Goal: Task Accomplishment & Management: Manage account settings

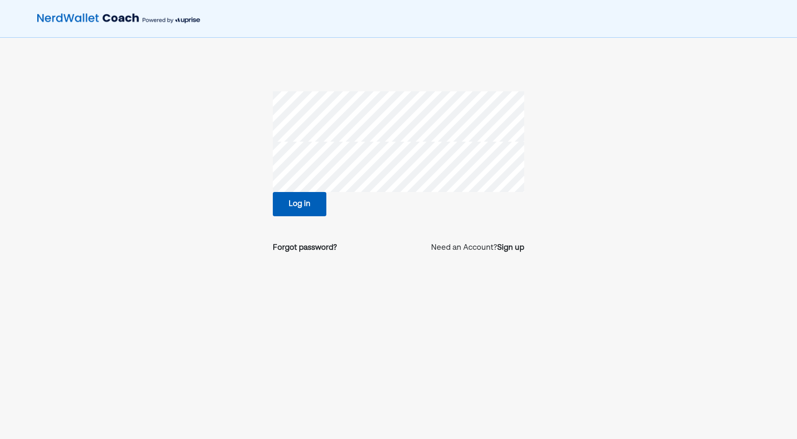
click at [276, 202] on button "Log in" at bounding box center [300, 204] width 54 height 24
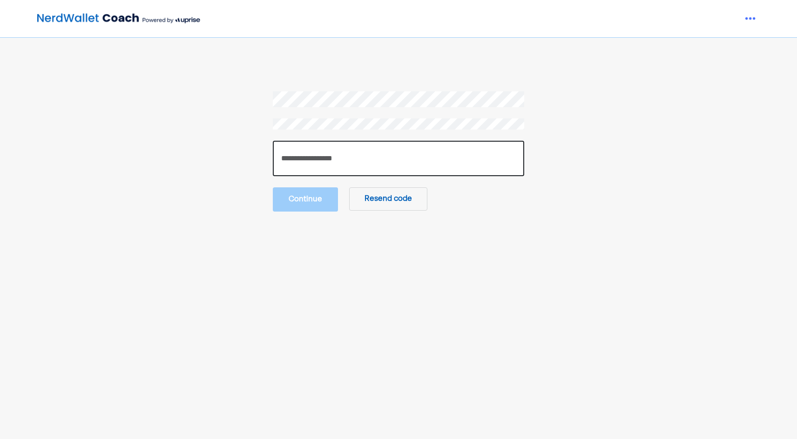
click at [301, 159] on input "number" at bounding box center [398, 158] width 251 height 35
paste input "******"
type input "******"
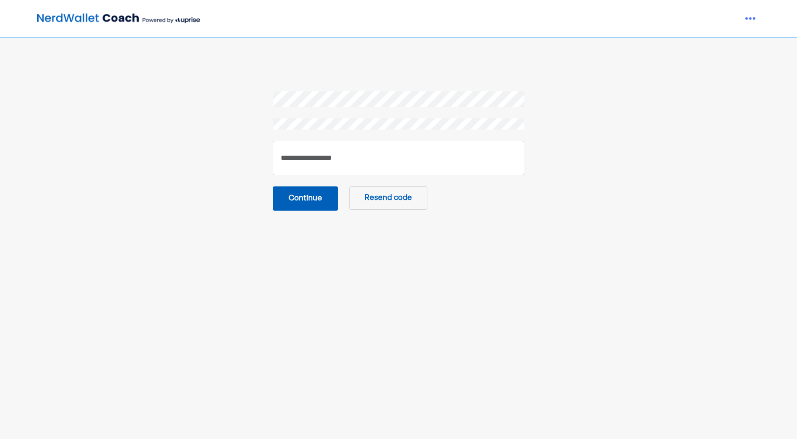
click at [295, 202] on button "Continue" at bounding box center [305, 198] width 65 height 24
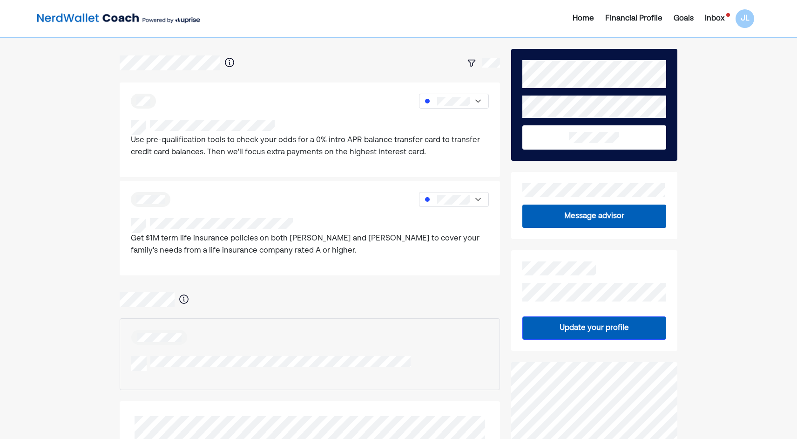
click at [723, 19] on div "Inbox" at bounding box center [715, 18] width 20 height 11
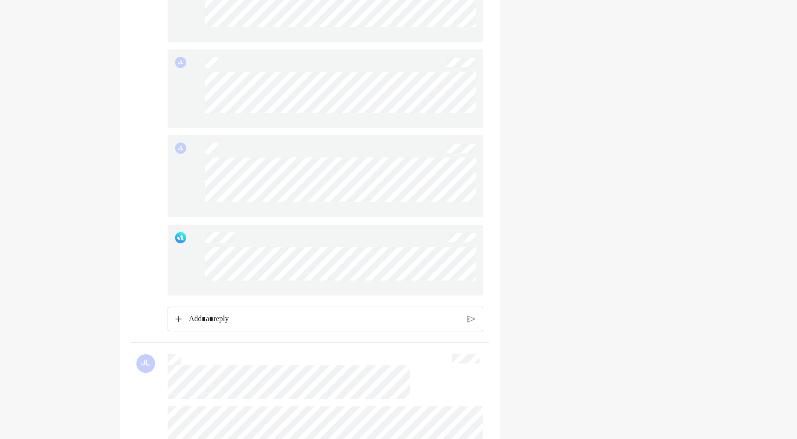
scroll to position [1164, 0]
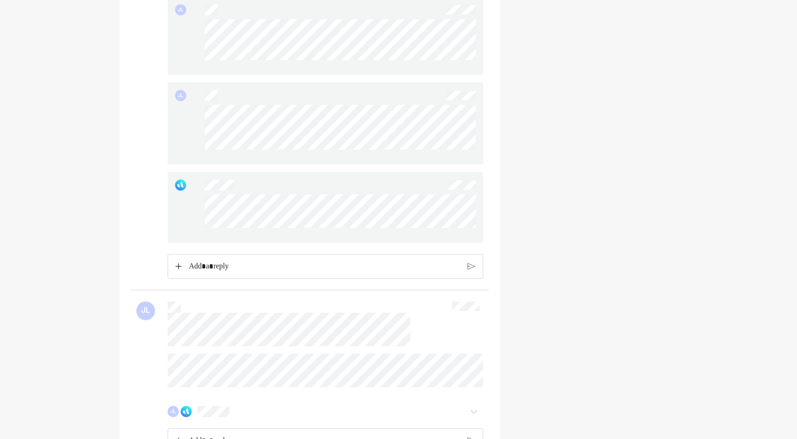
click at [203, 206] on div at bounding box center [326, 207] width 316 height 71
click at [204, 203] on div at bounding box center [326, 207] width 316 height 71
click at [202, 203] on div at bounding box center [326, 207] width 316 height 71
click at [204, 113] on div "JL" at bounding box center [326, 123] width 316 height 82
click at [344, 155] on div "JL" at bounding box center [326, 123] width 316 height 82
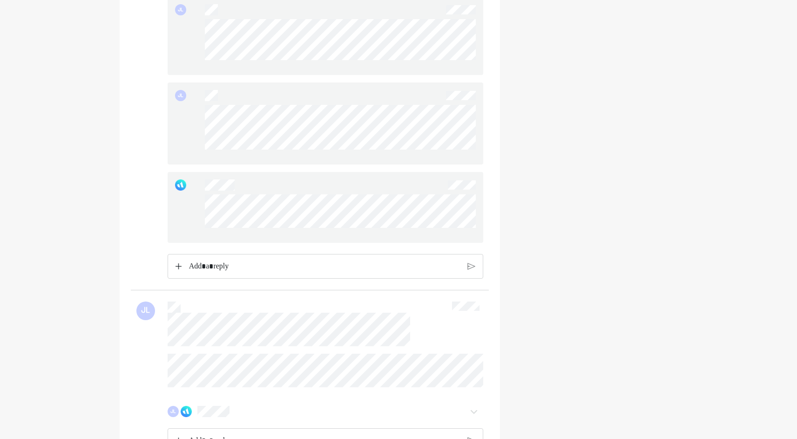
drag, startPoint x: 206, startPoint y: 111, endPoint x: 353, endPoint y: 158, distance: 154.9
click at [353, 157] on div at bounding box center [340, 131] width 271 height 52
drag, startPoint x: 343, startPoint y: 157, endPoint x: 201, endPoint y: 118, distance: 147.2
click at [201, 118] on div "JL" at bounding box center [326, 123] width 316 height 82
click at [203, 120] on div "JL" at bounding box center [326, 123] width 316 height 82
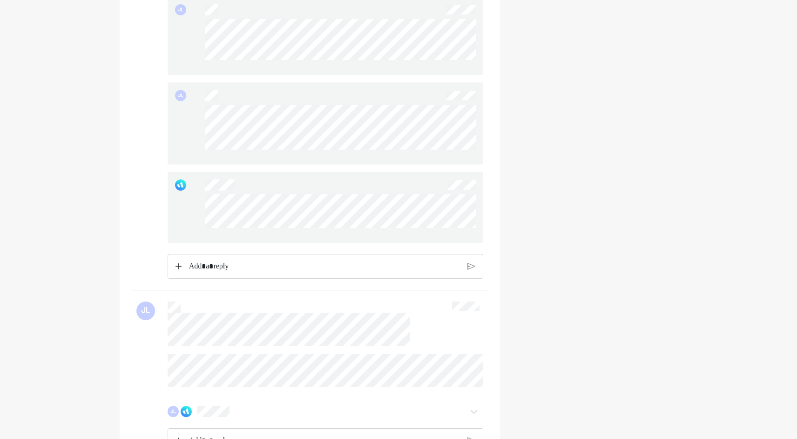
click at [346, 152] on div "JL" at bounding box center [326, 123] width 316 height 82
click at [204, 110] on div "JL" at bounding box center [326, 123] width 316 height 82
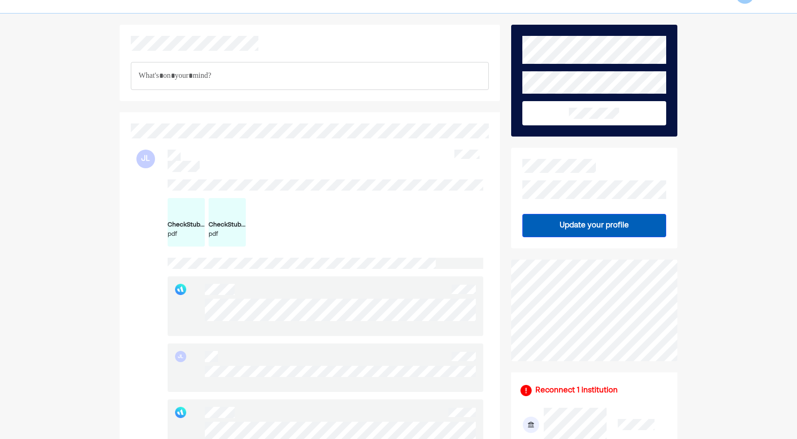
scroll to position [0, 0]
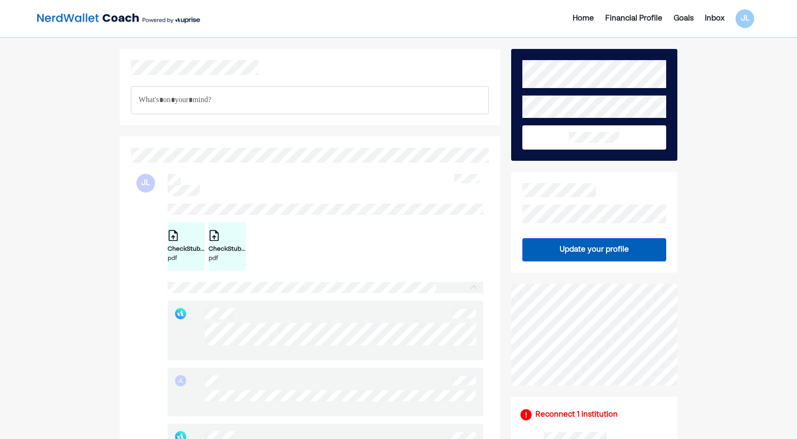
click at [582, 22] on div "Home" at bounding box center [583, 18] width 21 height 11
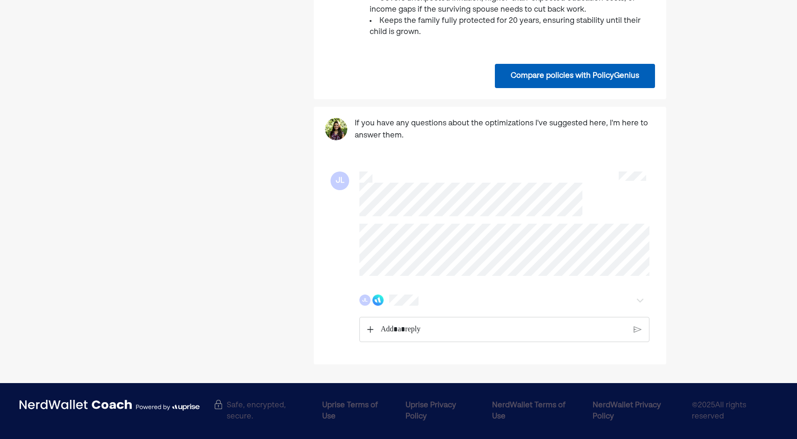
click at [419, 338] on div "Rich Text Editor. Editing area: main" at bounding box center [504, 329] width 256 height 24
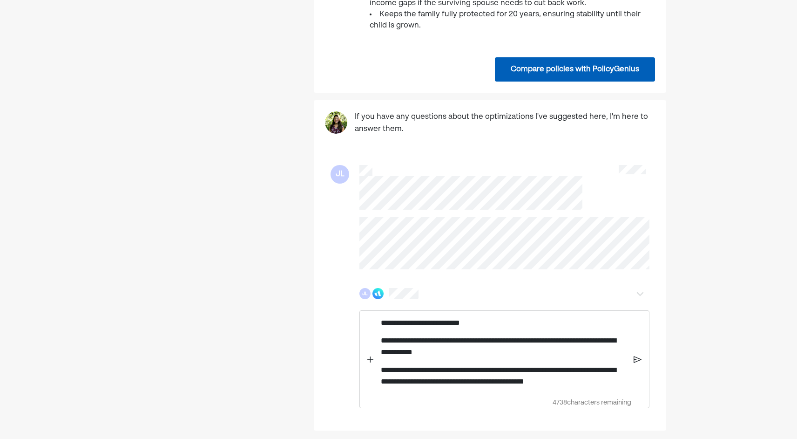
click at [616, 387] on p "**********" at bounding box center [504, 376] width 246 height 24
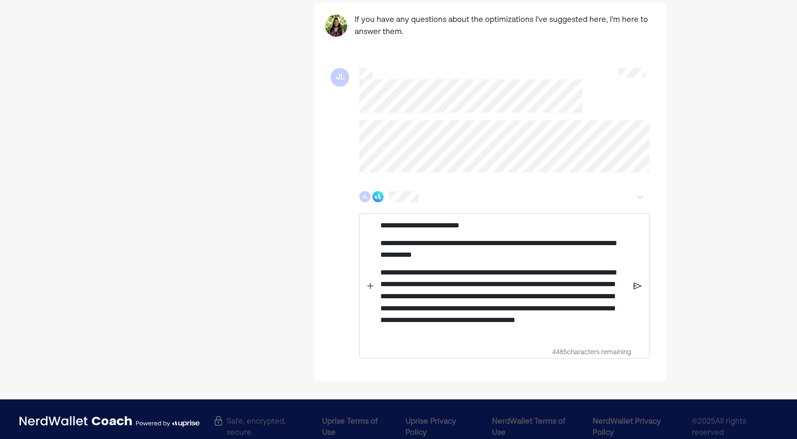
scroll to position [1008, 0]
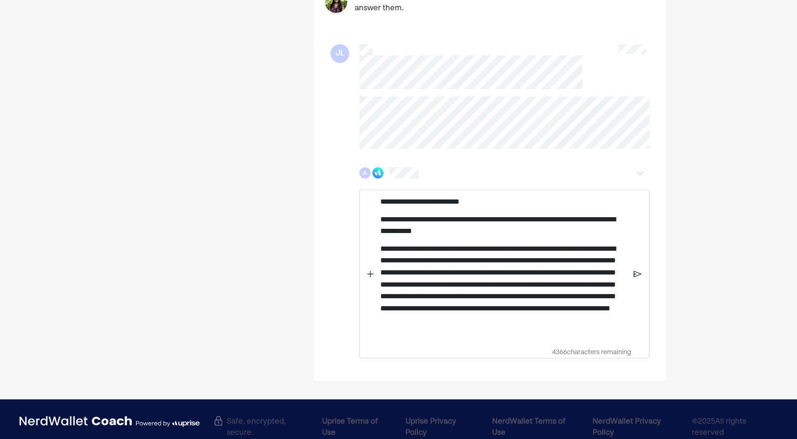
click at [640, 278] on img at bounding box center [638, 274] width 8 height 8
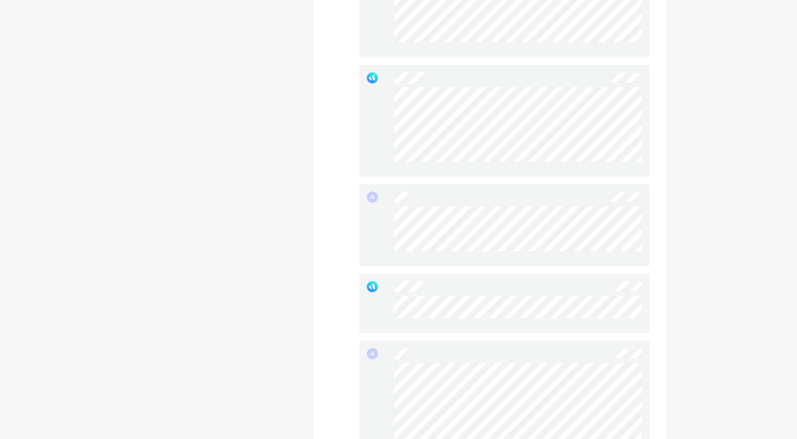
scroll to position [1474, 0]
click at [389, 95] on div at bounding box center [504, 123] width 290 height 112
click at [392, 96] on div at bounding box center [504, 123] width 290 height 112
click at [390, 101] on div at bounding box center [504, 123] width 290 height 112
drag, startPoint x: 390, startPoint y: 101, endPoint x: 391, endPoint y: 108, distance: 7.1
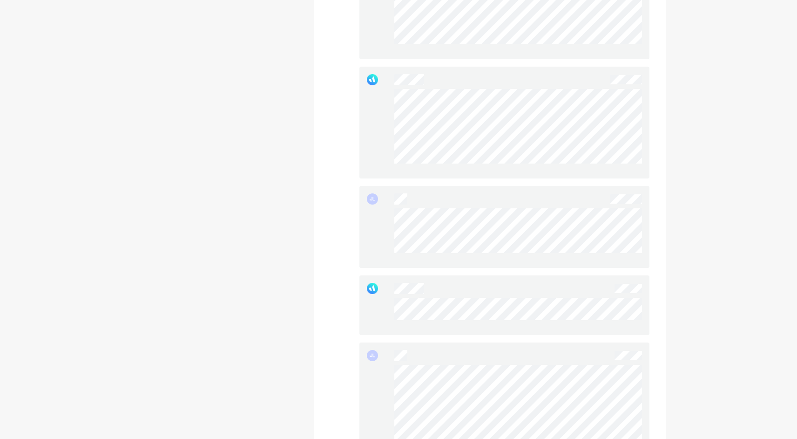
click at [391, 108] on div at bounding box center [504, 123] width 290 height 112
click at [555, 165] on div at bounding box center [504, 123] width 290 height 112
drag, startPoint x: 399, startPoint y: 95, endPoint x: 392, endPoint y: 99, distance: 7.3
click at [392, 99] on div at bounding box center [504, 123] width 290 height 112
drag, startPoint x: 392, startPoint y: 99, endPoint x: 389, endPoint y: 119, distance: 20.2
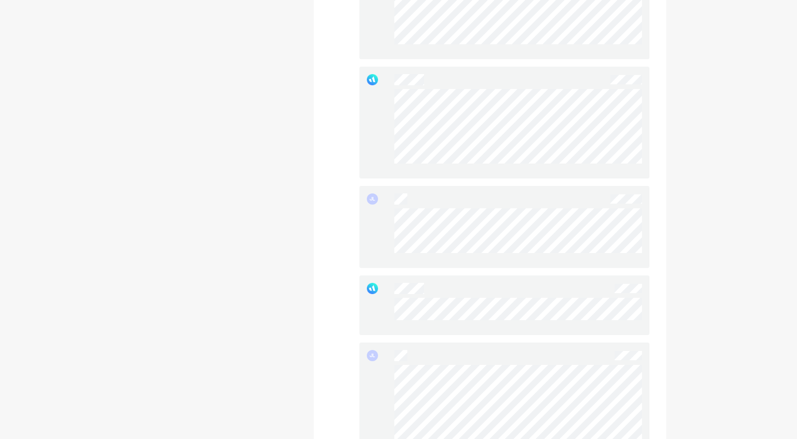
click at [390, 119] on div at bounding box center [504, 123] width 290 height 112
drag, startPoint x: 386, startPoint y: 96, endPoint x: 545, endPoint y: 179, distance: 179.7
click at [545, 178] on div at bounding box center [504, 123] width 290 height 112
drag, startPoint x: 545, startPoint y: 179, endPoint x: 542, endPoint y: 188, distance: 9.0
click at [542, 188] on div "JL JL JL JL JL" at bounding box center [504, 118] width 290 height 797
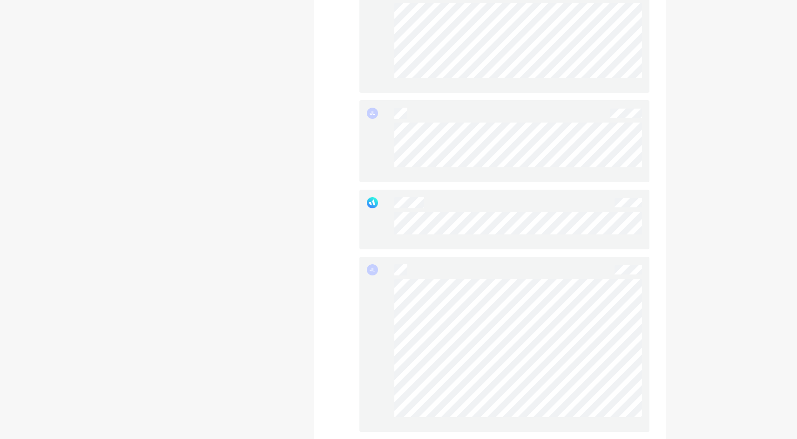
scroll to position [1567, 0]
click at [394, 124] on div "JL" at bounding box center [504, 134] width 290 height 82
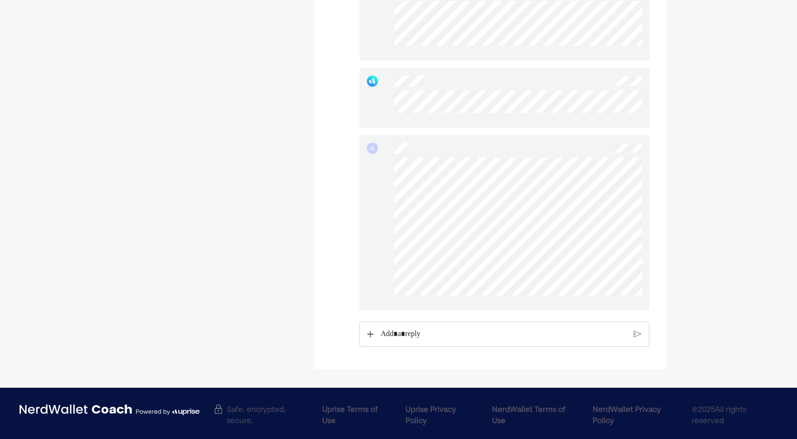
scroll to position [1693, 0]
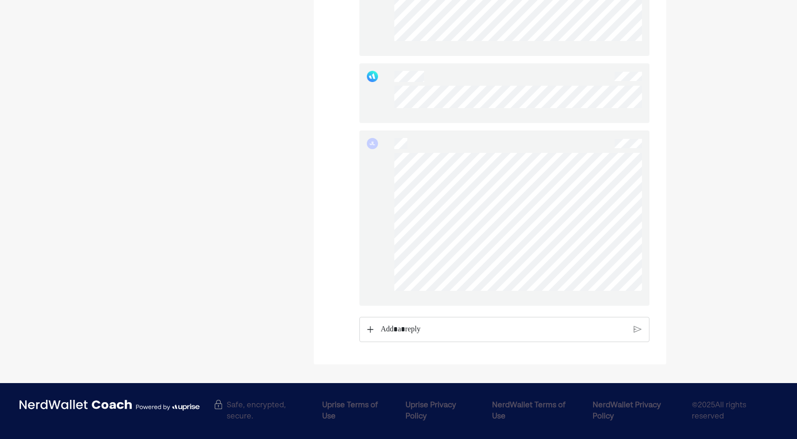
click at [484, 288] on div "JL" at bounding box center [504, 217] width 290 height 175
click at [155, 421] on div at bounding box center [110, 410] width 180 height 22
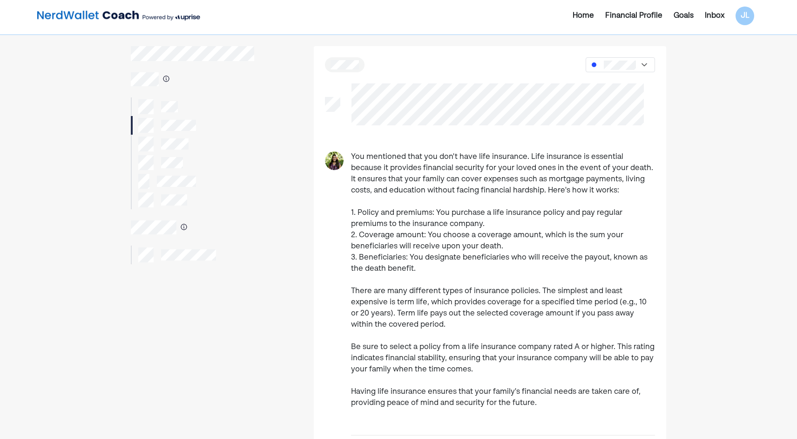
scroll to position [0, 0]
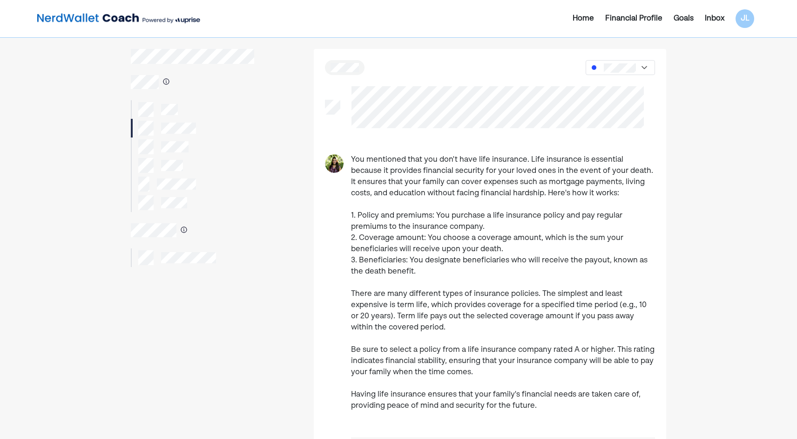
click at [102, 20] on img at bounding box center [118, 18] width 163 height 19
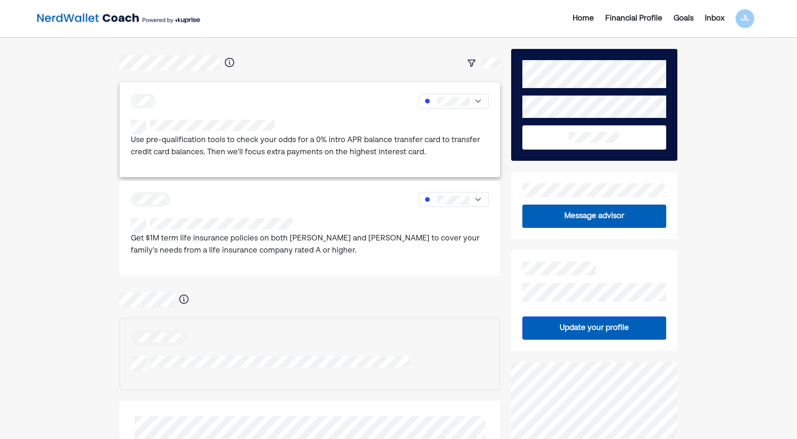
click at [253, 164] on div "Use pre-qualification tools to check your odds for a 0% intro APR balance trans…" at bounding box center [310, 145] width 358 height 50
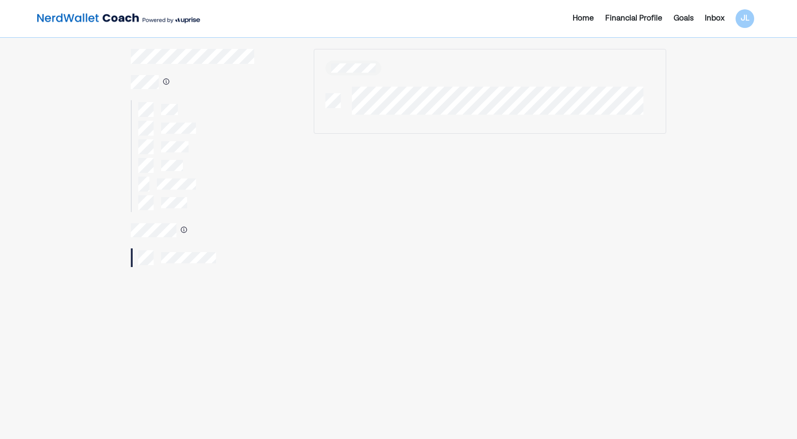
click at [104, 14] on img at bounding box center [118, 18] width 163 height 19
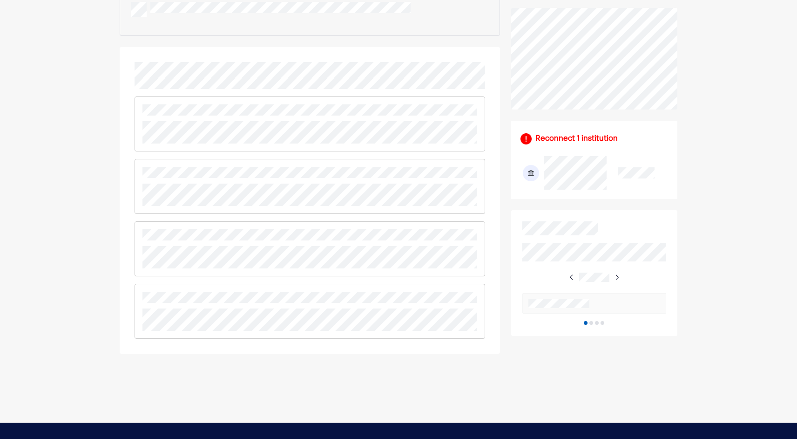
scroll to position [372, 0]
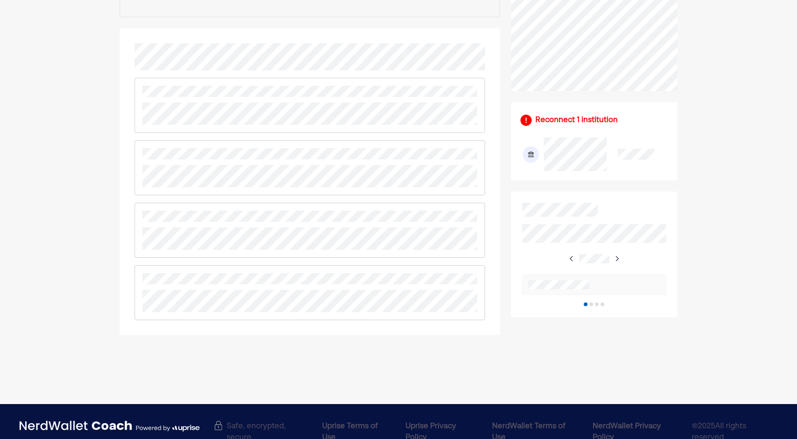
click at [145, 269] on div at bounding box center [310, 292] width 351 height 55
drag, startPoint x: 145, startPoint y: 269, endPoint x: 259, endPoint y: 315, distance: 123.6
click at [259, 315] on div at bounding box center [310, 292] width 351 height 55
drag, startPoint x: 310, startPoint y: 313, endPoint x: 126, endPoint y: 268, distance: 189.5
click at [126, 268] on div at bounding box center [310, 181] width 380 height 306
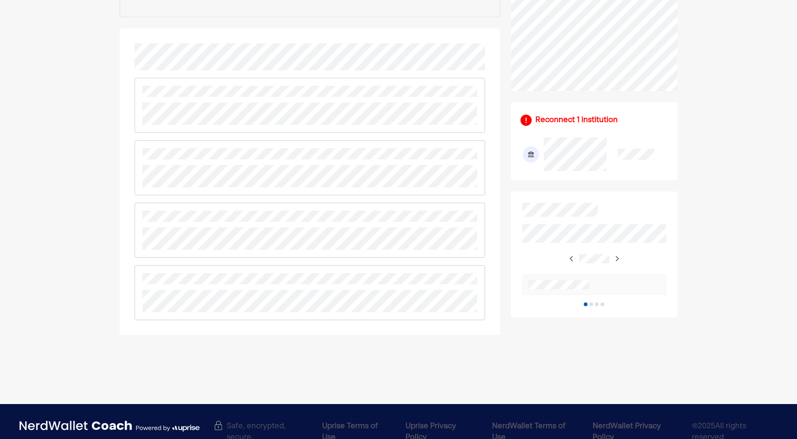
click at [133, 269] on div at bounding box center [310, 181] width 380 height 306
drag, startPoint x: 133, startPoint y: 269, endPoint x: 163, endPoint y: 287, distance: 35.3
click at [157, 285] on div at bounding box center [310, 292] width 351 height 55
drag, startPoint x: 310, startPoint y: 312, endPoint x: 126, endPoint y: 267, distance: 189.7
click at [126, 267] on div at bounding box center [310, 181] width 380 height 306
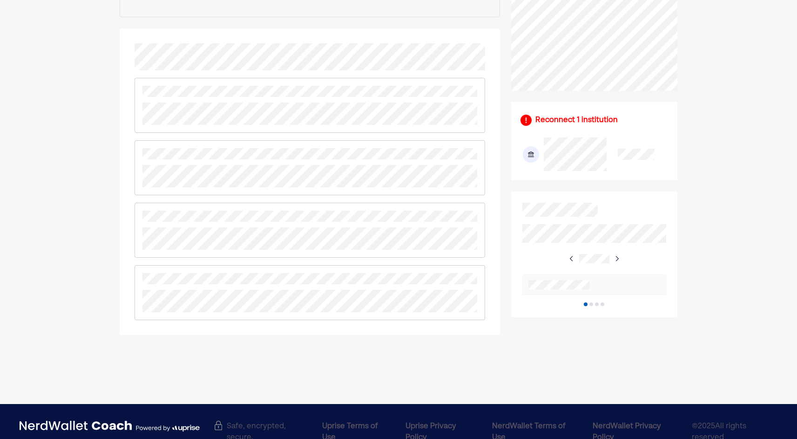
click at [124, 266] on div at bounding box center [310, 181] width 380 height 306
drag, startPoint x: 124, startPoint y: 266, endPoint x: 166, endPoint y: 287, distance: 47.1
click at [163, 285] on div at bounding box center [310, 292] width 351 height 55
drag, startPoint x: 284, startPoint y: 313, endPoint x: 121, endPoint y: 271, distance: 168.8
click at [121, 271] on div at bounding box center [310, 181] width 380 height 306
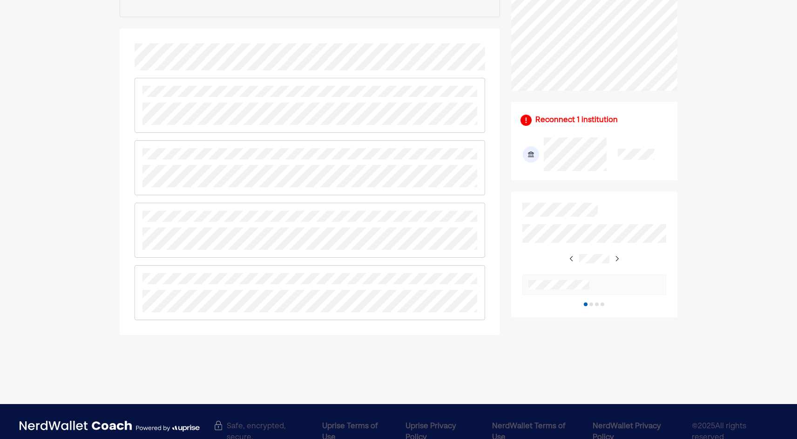
click at [120, 262] on div at bounding box center [310, 181] width 380 height 306
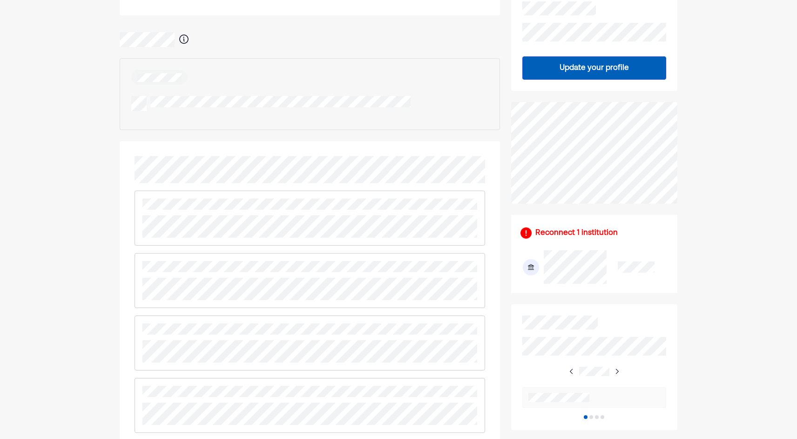
scroll to position [233, 0]
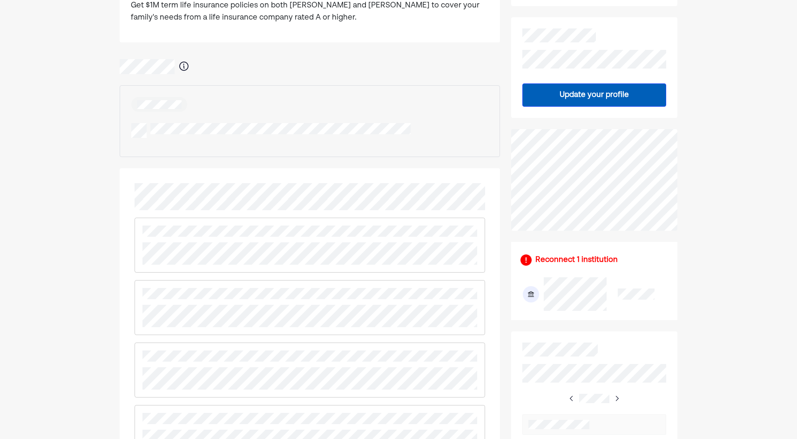
click at [121, 230] on div at bounding box center [310, 321] width 380 height 306
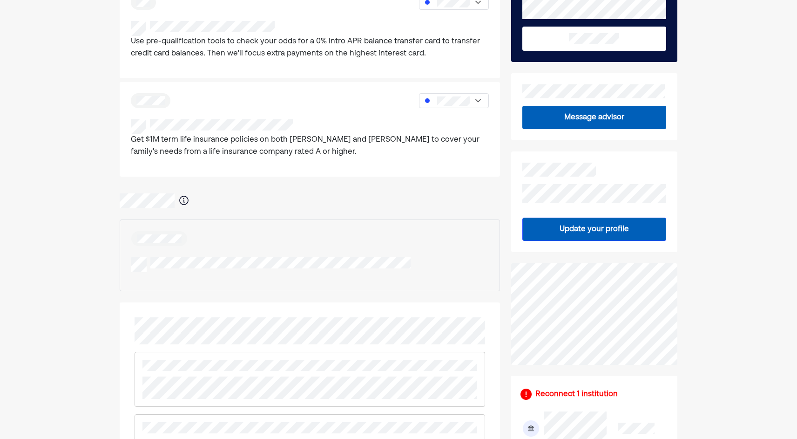
scroll to position [0, 0]
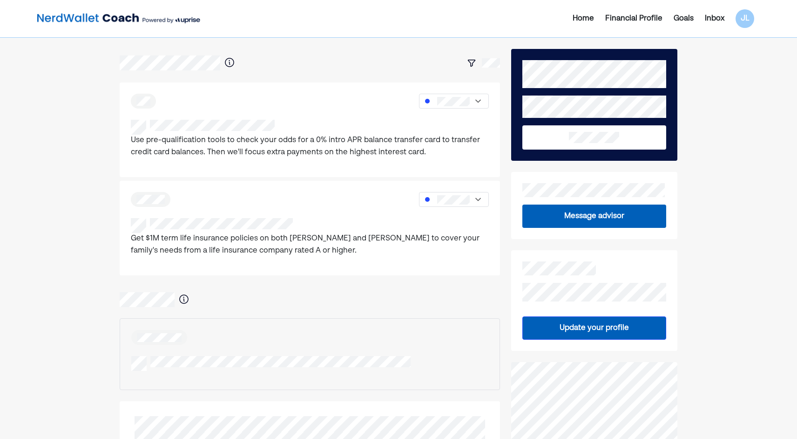
click at [638, 18] on div "Financial Profile" at bounding box center [633, 18] width 57 height 11
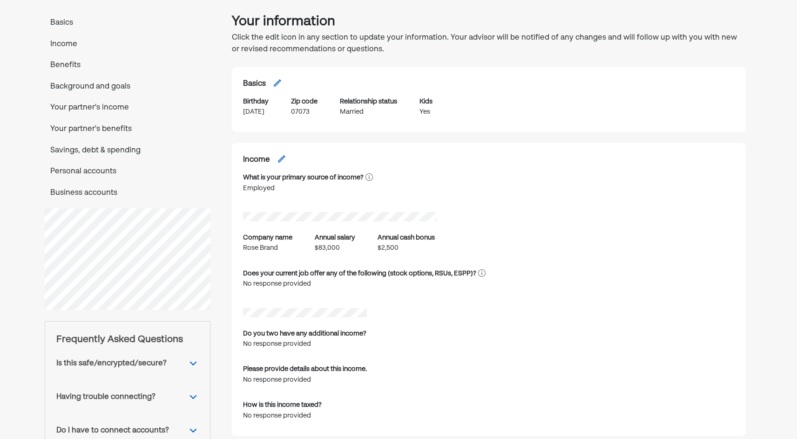
click at [80, 166] on p "Personal accounts" at bounding box center [128, 172] width 166 height 12
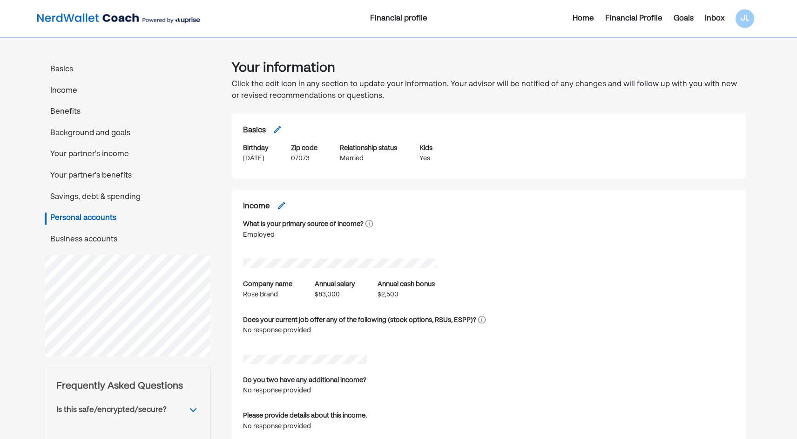
click at [56, 76] on div "Basics Income Benefits Background and goals Your partner's income Your partner'…" at bounding box center [128, 155] width 166 height 182
click at [57, 66] on p "Basics" at bounding box center [128, 70] width 166 height 12
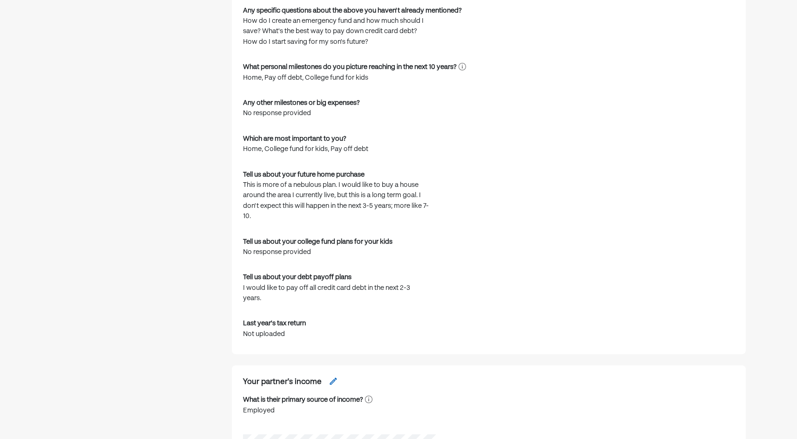
scroll to position [998, 0]
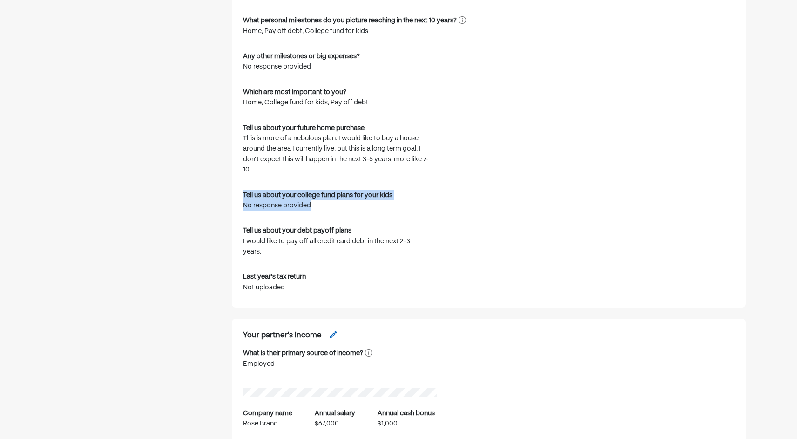
drag, startPoint x: 325, startPoint y: 203, endPoint x: 239, endPoint y: 191, distance: 86.5
drag, startPoint x: 239, startPoint y: 191, endPoint x: 247, endPoint y: 207, distance: 17.7
click at [247, 207] on div "No response provided" at bounding box center [317, 205] width 149 height 10
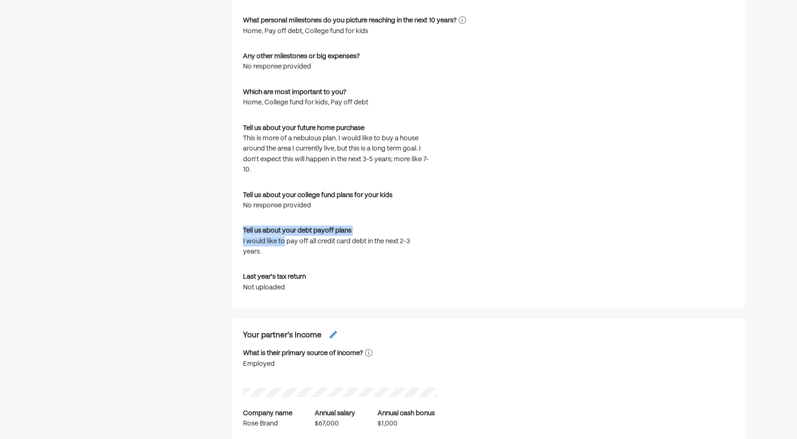
drag, startPoint x: 270, startPoint y: 246, endPoint x: 244, endPoint y: 231, distance: 30.4
click at [244, 231] on div "Tell us about your debt payoff plans I would like to pay off all credit card de…" at bounding box center [336, 240] width 186 height 31
drag, startPoint x: 244, startPoint y: 231, endPoint x: 266, endPoint y: 254, distance: 31.9
click at [265, 254] on div "I would like to pay off all credit card debt in the next 2-3 years." at bounding box center [336, 246] width 186 height 21
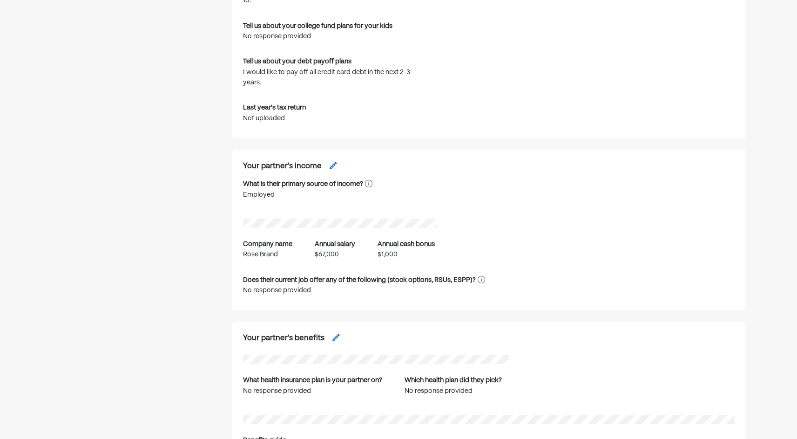
scroll to position [1185, 0]
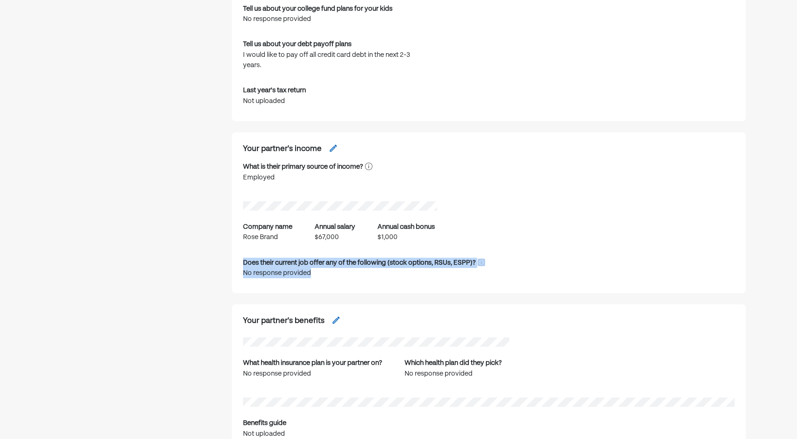
drag, startPoint x: 330, startPoint y: 277, endPoint x: 235, endPoint y: 261, distance: 96.3
click at [235, 261] on div "Your partner's income What is their primary source of income? Employed Company …" at bounding box center [489, 212] width 514 height 161
drag, startPoint x: 235, startPoint y: 261, endPoint x: 248, endPoint y: 266, distance: 13.8
click at [248, 266] on div "Does their current job offer any of the following (stock options, RSUs, ESPP)?" at bounding box center [359, 262] width 233 height 10
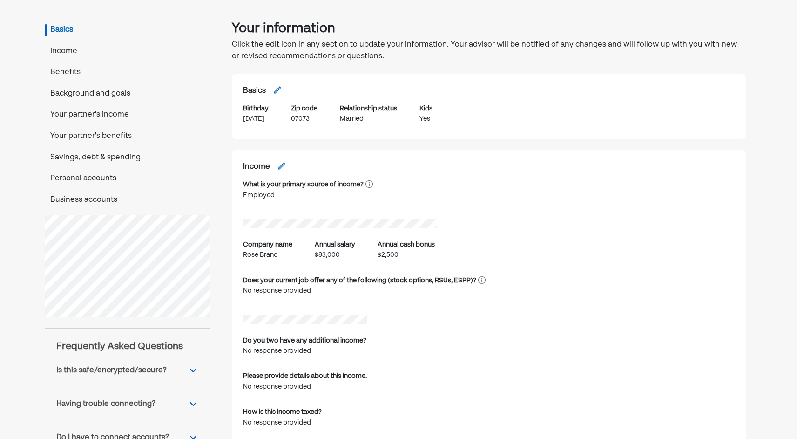
scroll to position [0, 0]
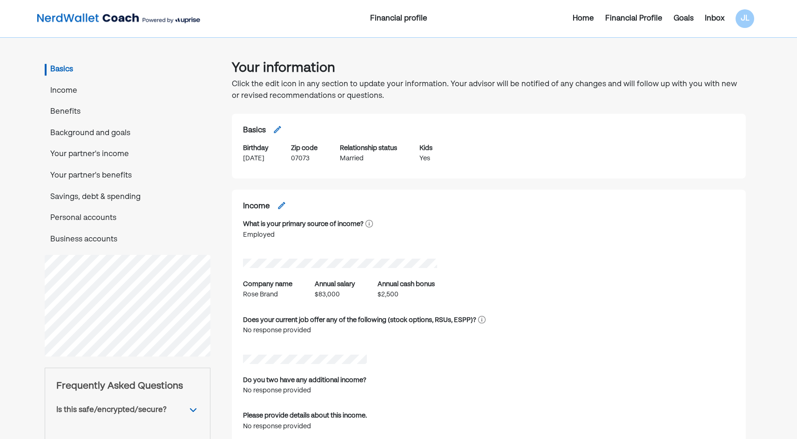
click at [81, 15] on img at bounding box center [118, 18] width 163 height 19
